Goal: Task Accomplishment & Management: Use online tool/utility

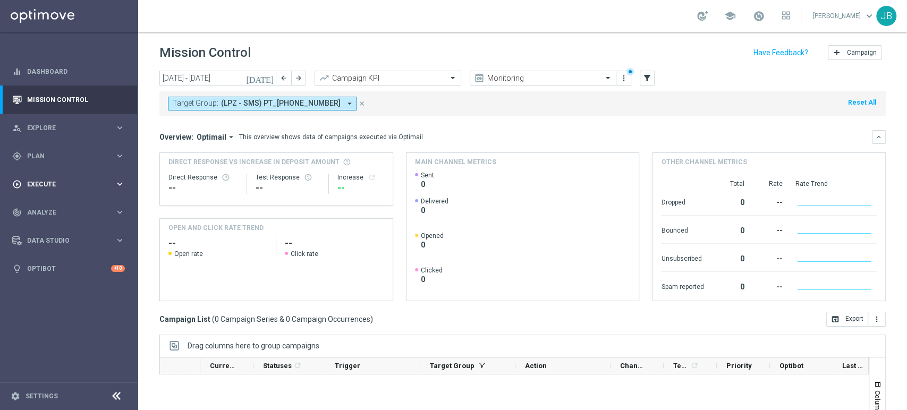
click at [38, 174] on div "play_circle_outline Execute keyboard_arrow_right" at bounding box center [68, 184] width 137 height 28
click at [61, 203] on link "Campaign Builder" at bounding box center [69, 206] width 83 height 8
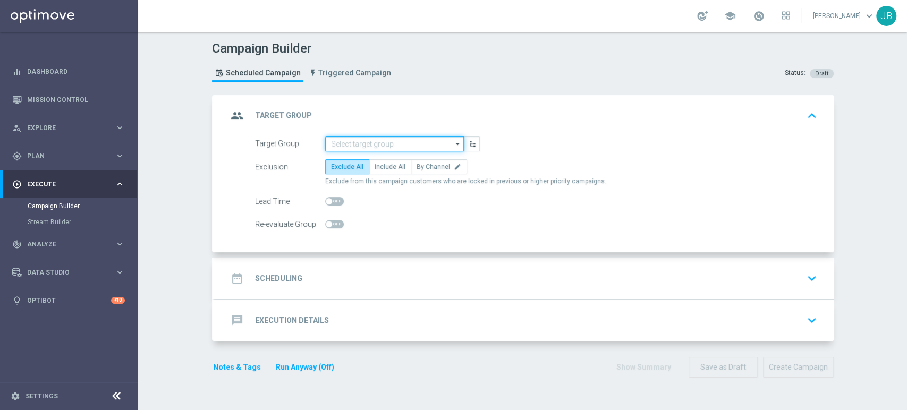
click at [411, 143] on input at bounding box center [394, 144] width 139 height 15
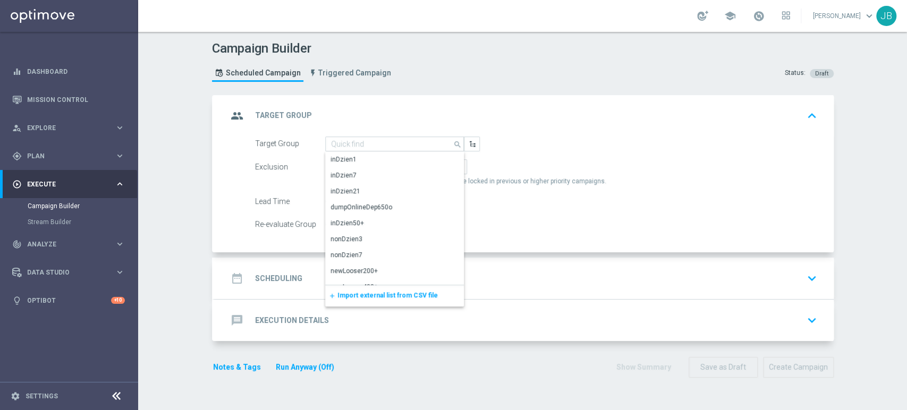
click at [385, 292] on span "Import external list from CSV file" at bounding box center [387, 295] width 100 height 7
